Goal: Task Accomplishment & Management: Manage account settings

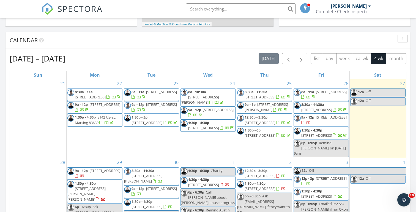
scroll to position [215, 0]
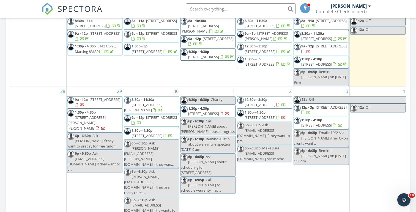
scroll to position [290, 0]
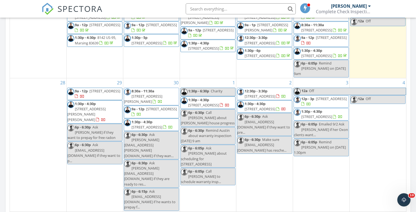
click at [3, 93] on div "[DATE] [PERSON_NAME] 12:00 am Off [PERSON_NAME] New Inspection New Quote Map + …" at bounding box center [208, 32] width 416 height 501
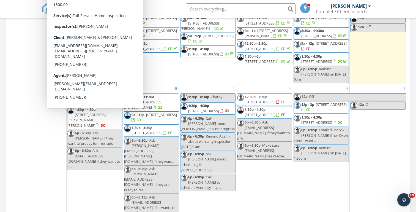
scroll to position [284, 0]
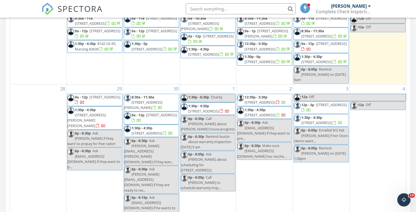
click at [3, 73] on div "[DATE] [PERSON_NAME] 12:00 am Off [PERSON_NAME] New Inspection New Quote Map + …" at bounding box center [208, 38] width 416 height 501
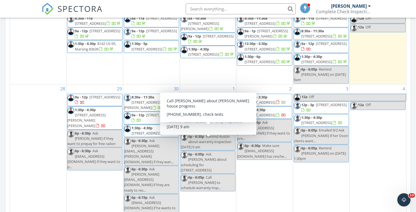
click at [2, 88] on div "[DATE] [PERSON_NAME] 12:00 am Off [PERSON_NAME] New Inspection New Quote Map + …" at bounding box center [208, 38] width 416 height 501
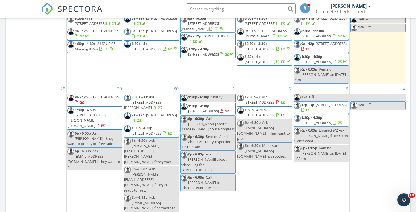
click at [189, 99] on span "1:30p - 6:30p" at bounding box center [198, 96] width 21 height 5
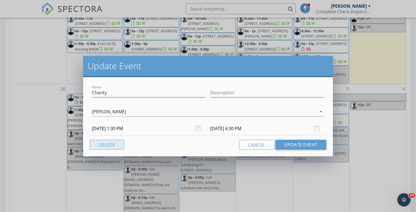
click at [110, 145] on button "Delete" at bounding box center [107, 145] width 34 height 10
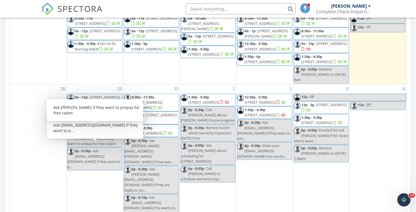
click at [4, 91] on div "[DATE] [PERSON_NAME] 12:00 am Off [PERSON_NAME] New Inspection New Quote Map + …" at bounding box center [208, 38] width 416 height 501
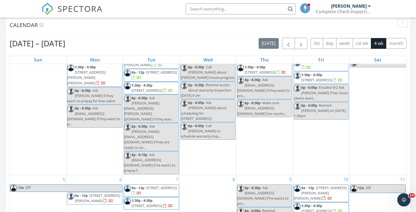
scroll to position [107, 0]
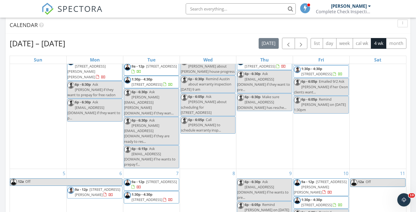
click at [3, 100] on div "[DATE] [PERSON_NAME] 12:00 am Off [PERSON_NAME] New Inspection New Quote Map + …" at bounding box center [208, 96] width 416 height 501
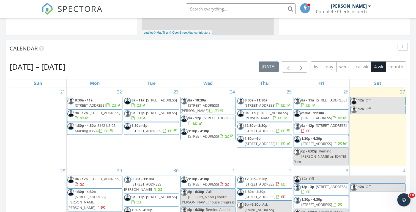
scroll to position [0, 0]
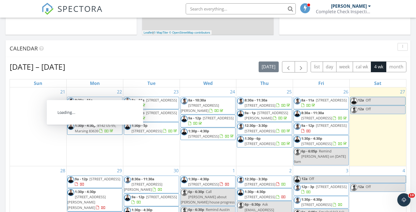
click at [143, 43] on div "Calendar" at bounding box center [208, 48] width 405 height 17
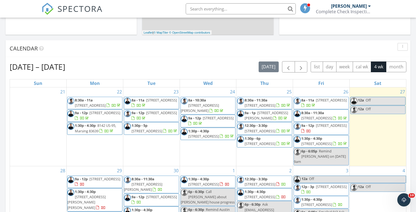
click at [139, 39] on div "[DATE] [PERSON_NAME] 12:00 am Off [PERSON_NAME] New Inspection New Quote Map + …" at bounding box center [208, 119] width 416 height 501
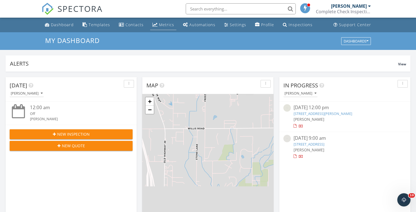
click at [159, 23] on div "Metrics" at bounding box center [166, 24] width 15 height 5
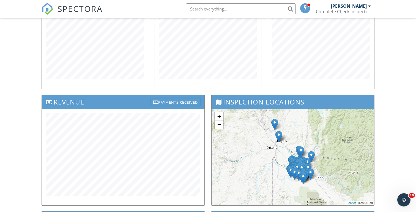
scroll to position [123, 0]
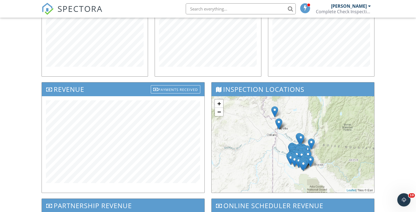
click at [18, 123] on div "Dashboard Templates Contacts Metrics Automations Settings Profile Inspections S…" at bounding box center [208, 97] width 416 height 406
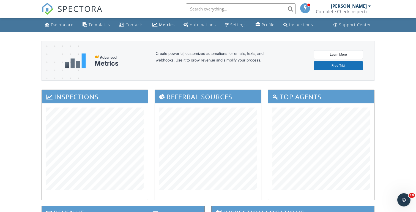
scroll to position [0, 0]
click at [56, 27] on link "Dashboard" at bounding box center [59, 25] width 33 height 10
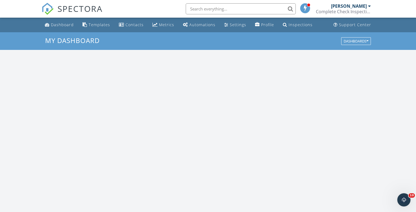
scroll to position [501, 417]
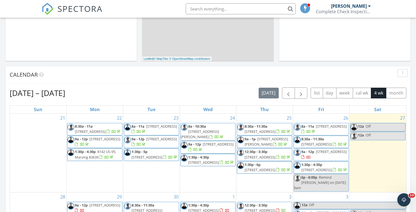
scroll to position [189, 0]
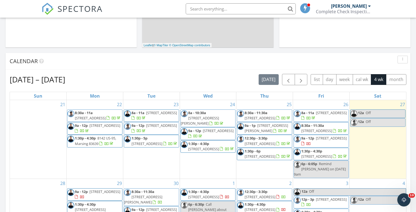
click at [139, 50] on div "Today Michael Hasson 12:00 am Off Michael Hasson New Inspection New Quote Map +…" at bounding box center [208, 132] width 416 height 501
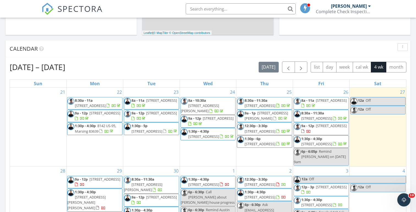
scroll to position [203, 0]
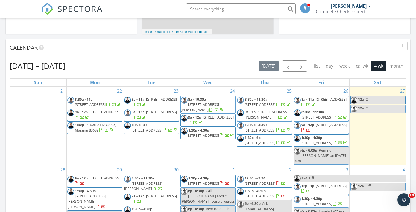
click at [138, 38] on div "[DATE] [PERSON_NAME] 12:00 am Off [PERSON_NAME] New Inspection New Quote Map + …" at bounding box center [208, 119] width 416 height 501
click at [139, 39] on div "[DATE] [PERSON_NAME] 12:00 am Off [PERSON_NAME] New Inspection New Quote Map + …" at bounding box center [208, 119] width 416 height 501
click at [137, 36] on div "[DATE] [PERSON_NAME] 12:00 am Off [PERSON_NAME] New Inspection New Quote Map + …" at bounding box center [208, 119] width 416 height 501
